Goal: Information Seeking & Learning: Learn about a topic

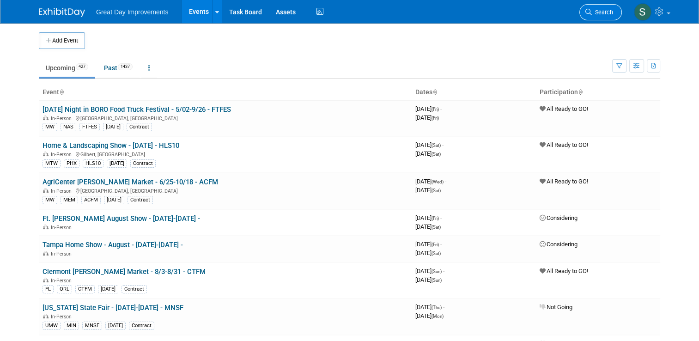
click at [603, 18] on link "Search" at bounding box center [601, 12] width 43 height 16
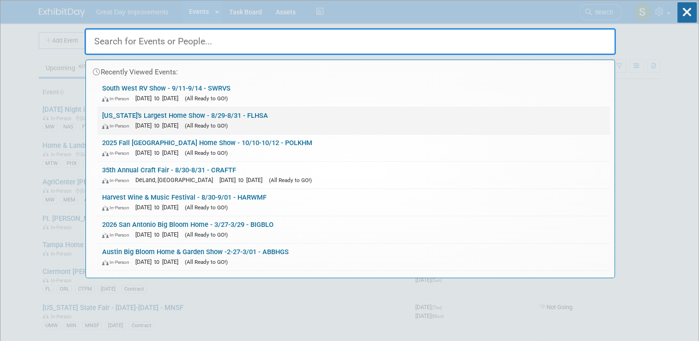
click at [376, 110] on link "Florida's Largest Home Show - 8/29-8/31 - FLHSA In-Person Aug 29, 2025 to Aug 3…" at bounding box center [354, 120] width 513 height 27
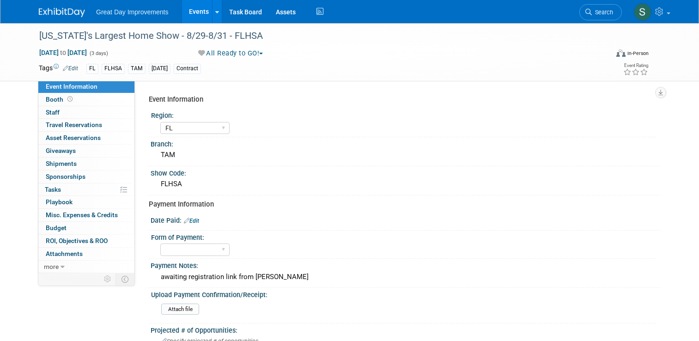
select select "FL"
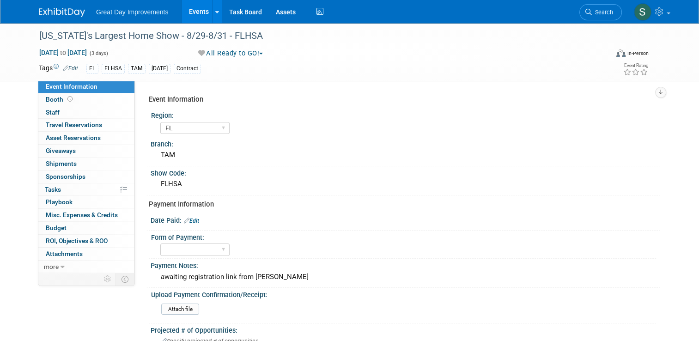
click at [67, 9] on img at bounding box center [62, 12] width 46 height 9
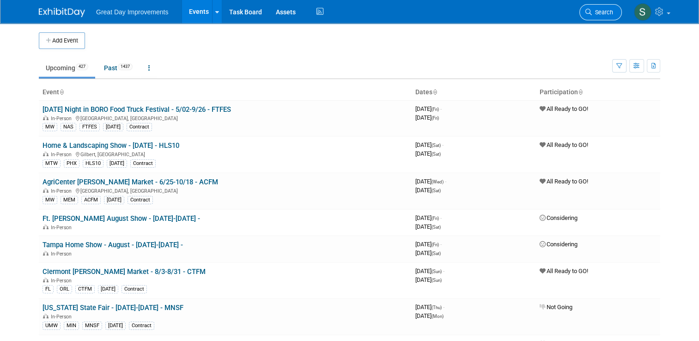
click at [593, 8] on link "Search" at bounding box center [601, 12] width 43 height 16
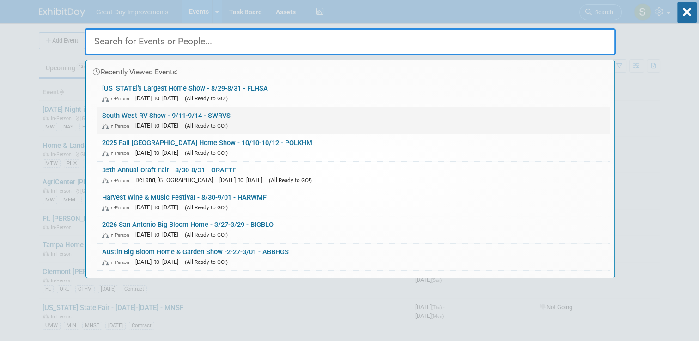
click at [366, 119] on link "South West RV Show - 9/11-9/14 - SWRVS In-Person Sep 11, 2025 to Sep 14, 2025 (…" at bounding box center [354, 120] width 513 height 27
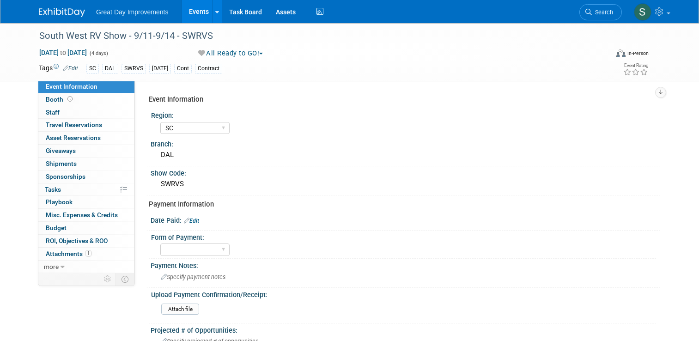
select select "SC"
select select "Yes"
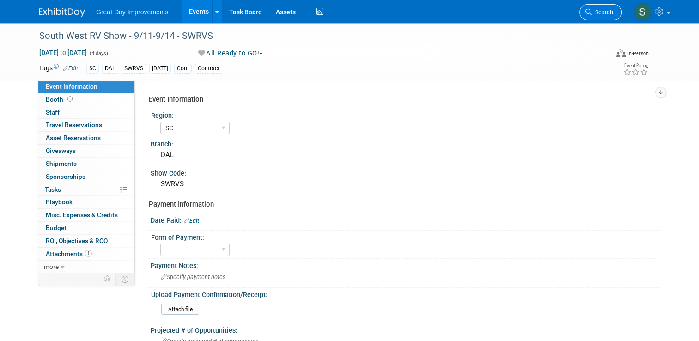
click at [611, 9] on span "Search" at bounding box center [602, 12] width 21 height 7
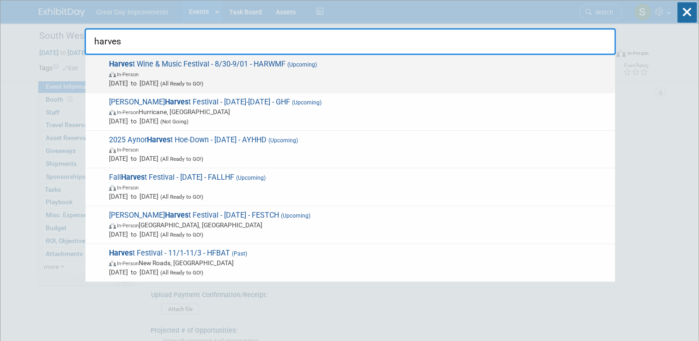
type input "harves"
click at [306, 67] on span "(Upcoming)" at bounding box center [301, 64] width 31 height 6
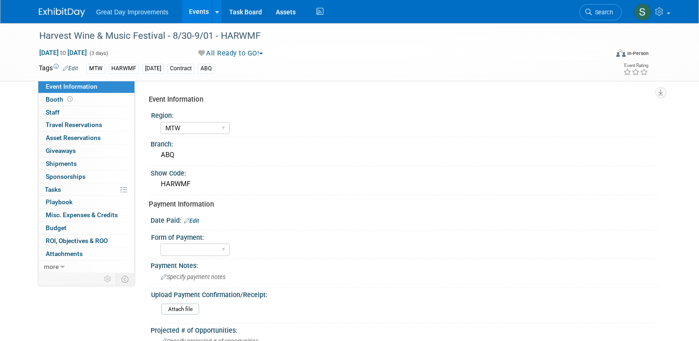
select select "MTW"
